Goal: Task Accomplishment & Management: Use online tool/utility

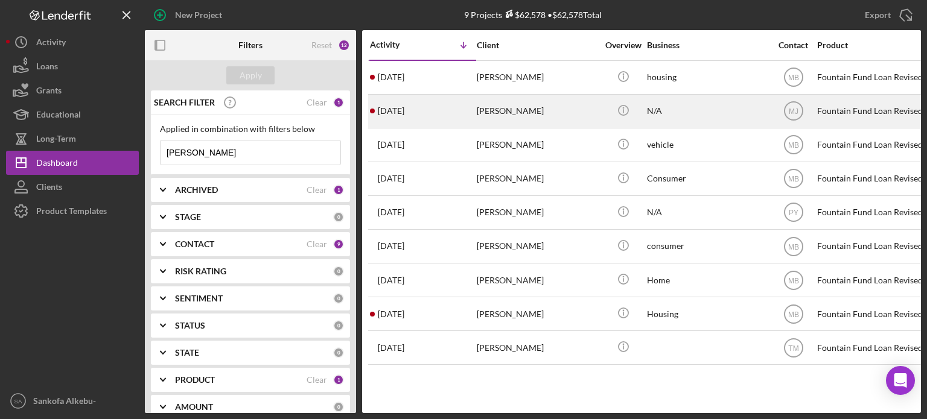
click at [512, 116] on div "[PERSON_NAME]" at bounding box center [537, 111] width 121 height 32
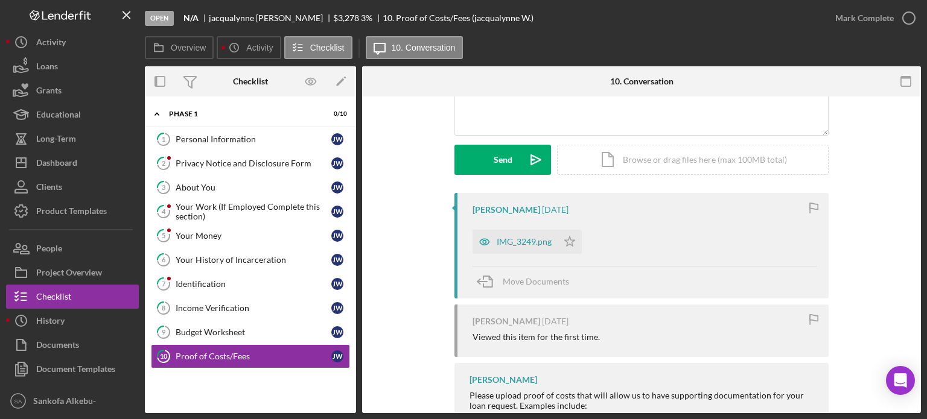
scroll to position [195, 0]
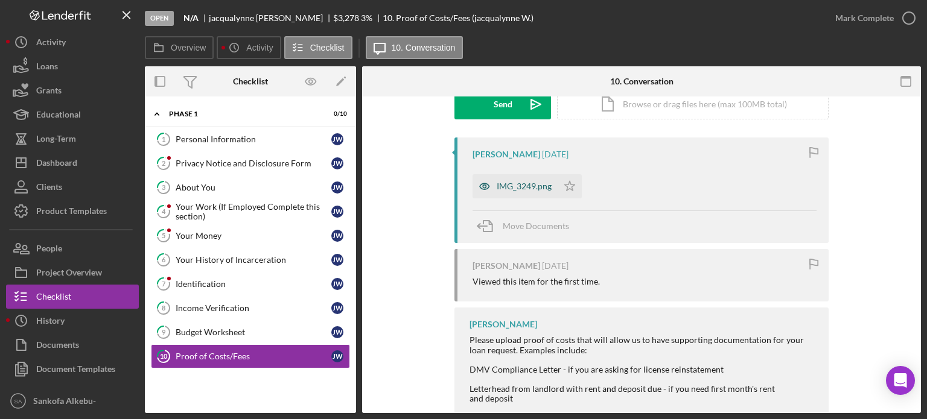
click at [513, 185] on div "IMG_3249.png" at bounding box center [523, 187] width 55 height 10
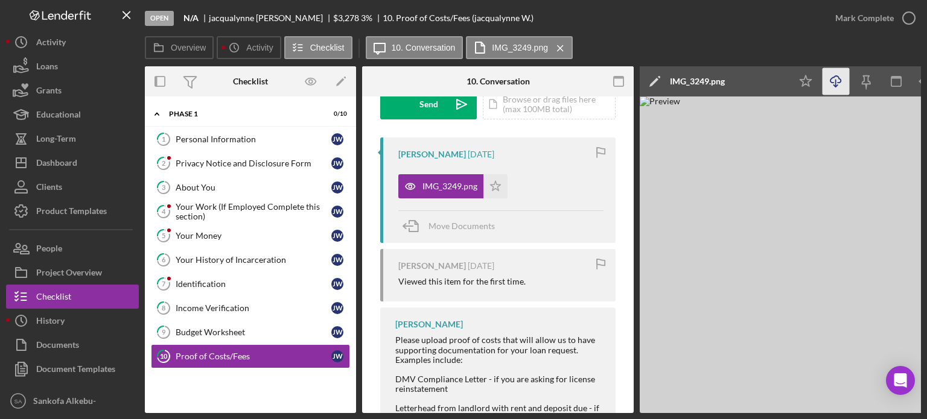
click at [837, 84] on icon "Icon/Download" at bounding box center [835, 81] width 27 height 27
